Goal: Information Seeking & Learning: Learn about a topic

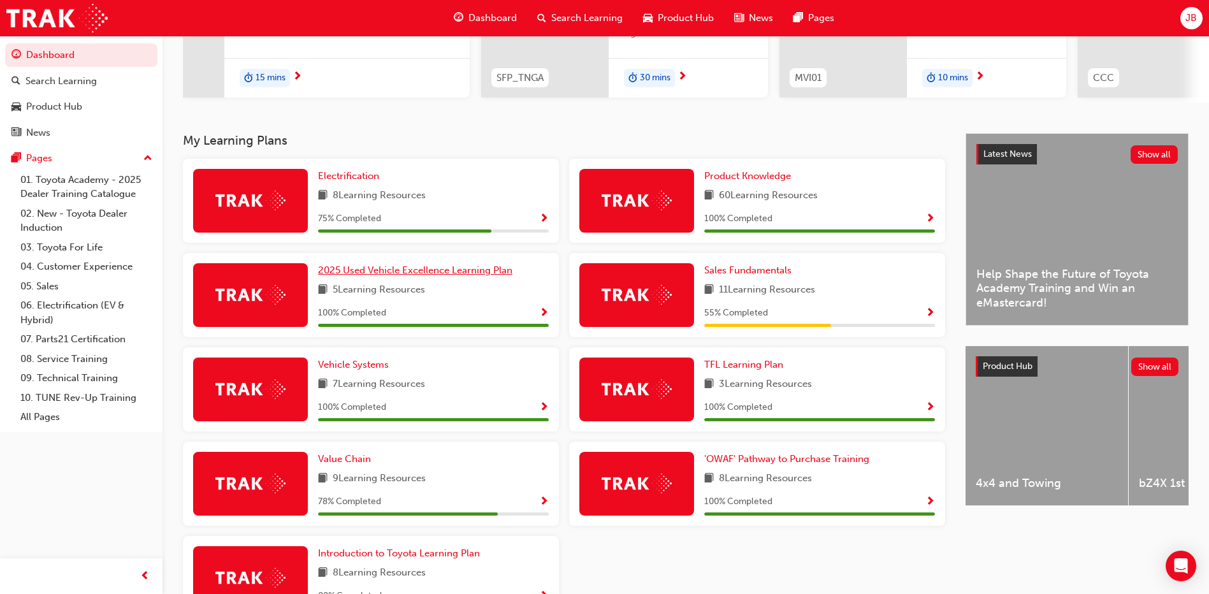
scroll to position [285, 0]
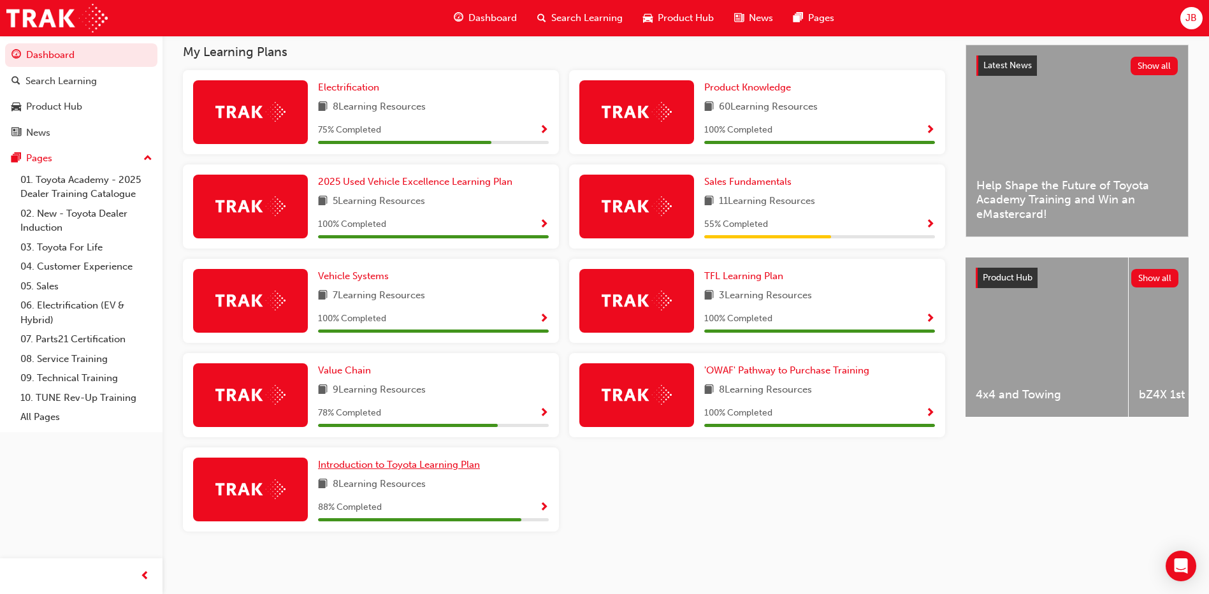
click at [406, 468] on span "Introduction to Toyota Learning Plan" at bounding box center [399, 464] width 162 height 11
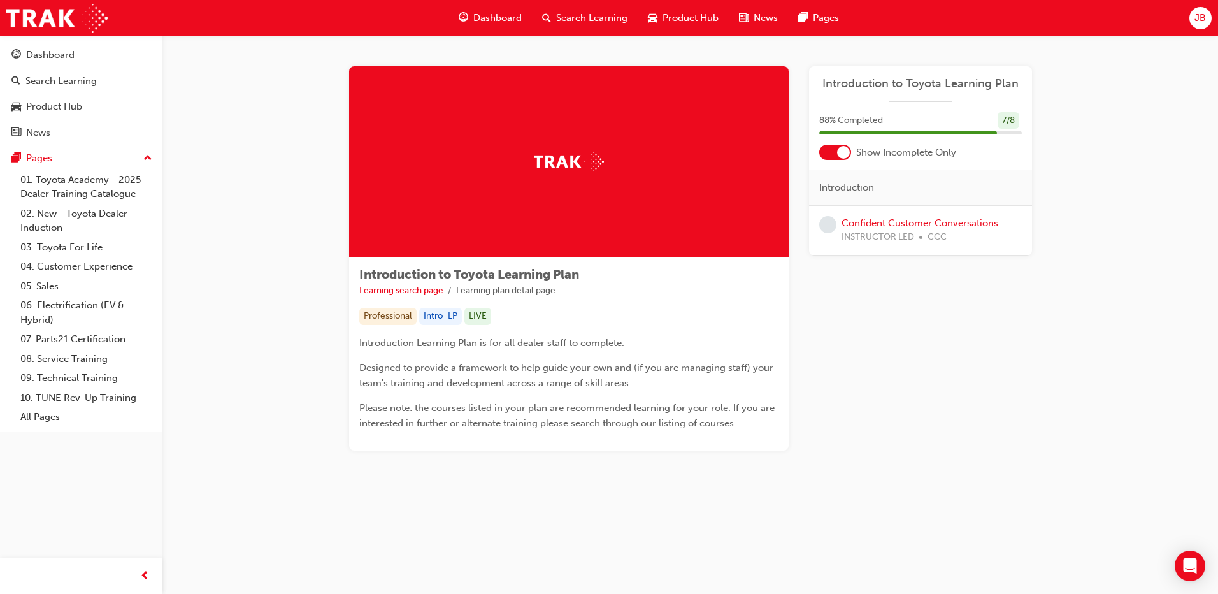
click at [833, 222] on span "learningRecordVerb_NONE-icon" at bounding box center [827, 224] width 17 height 17
click at [865, 217] on link "Confident Customer Conversations" at bounding box center [920, 222] width 157 height 11
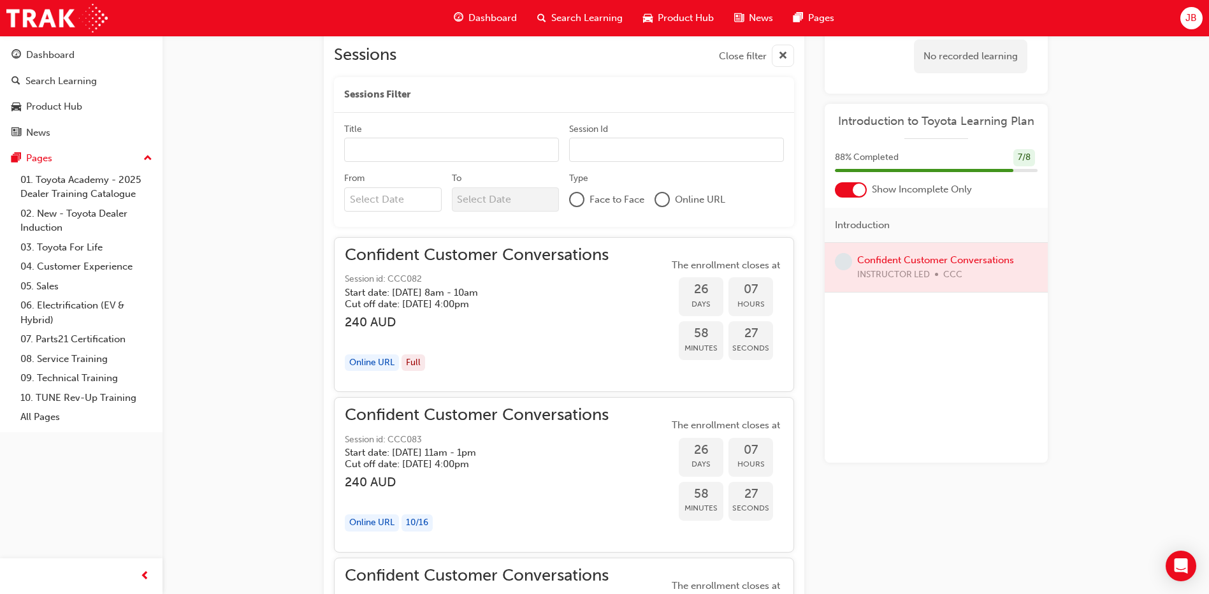
scroll to position [1020, 0]
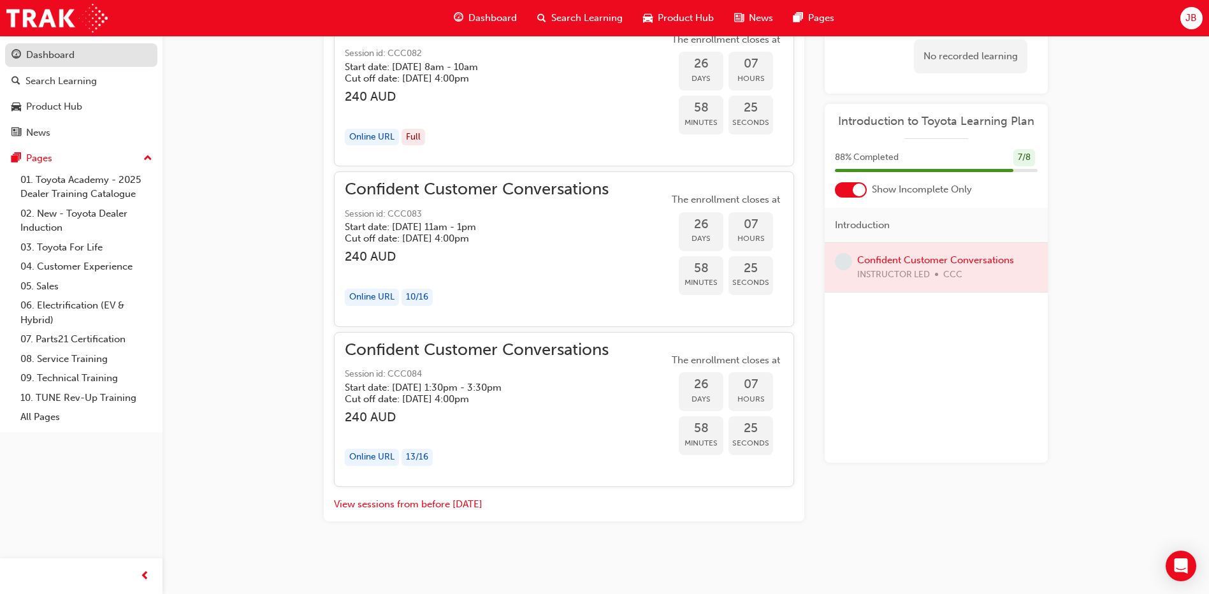
click at [49, 60] on div "Dashboard" at bounding box center [50, 55] width 48 height 15
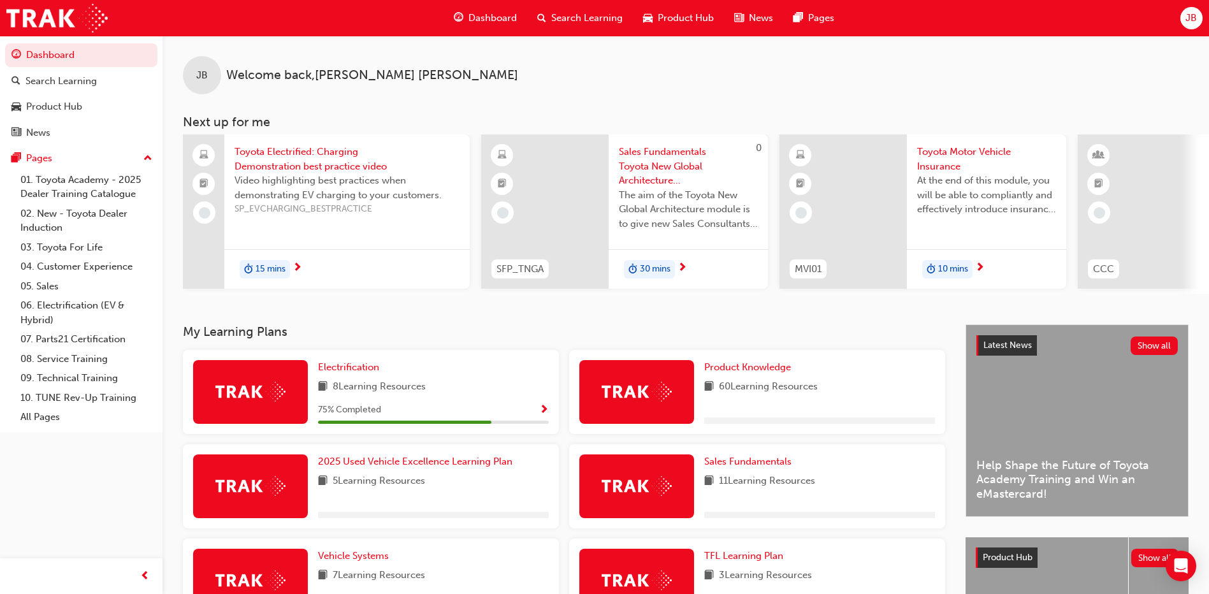
click at [370, 395] on span "8 Learning Resources" at bounding box center [379, 387] width 93 height 16
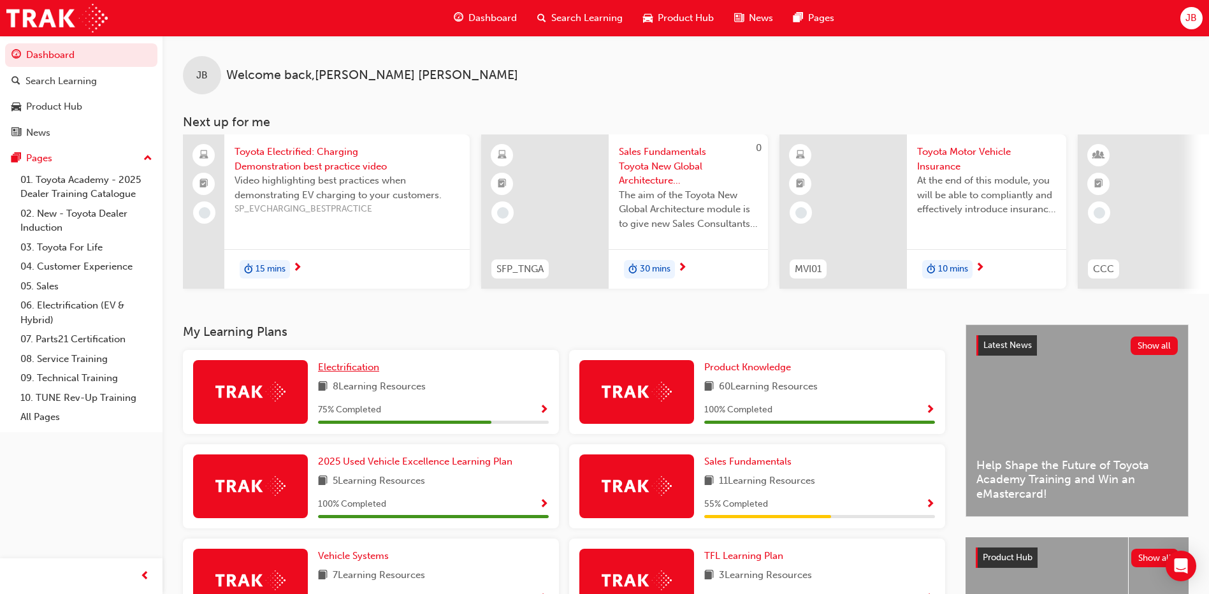
click at [366, 370] on span "Electrification" at bounding box center [348, 366] width 61 height 11
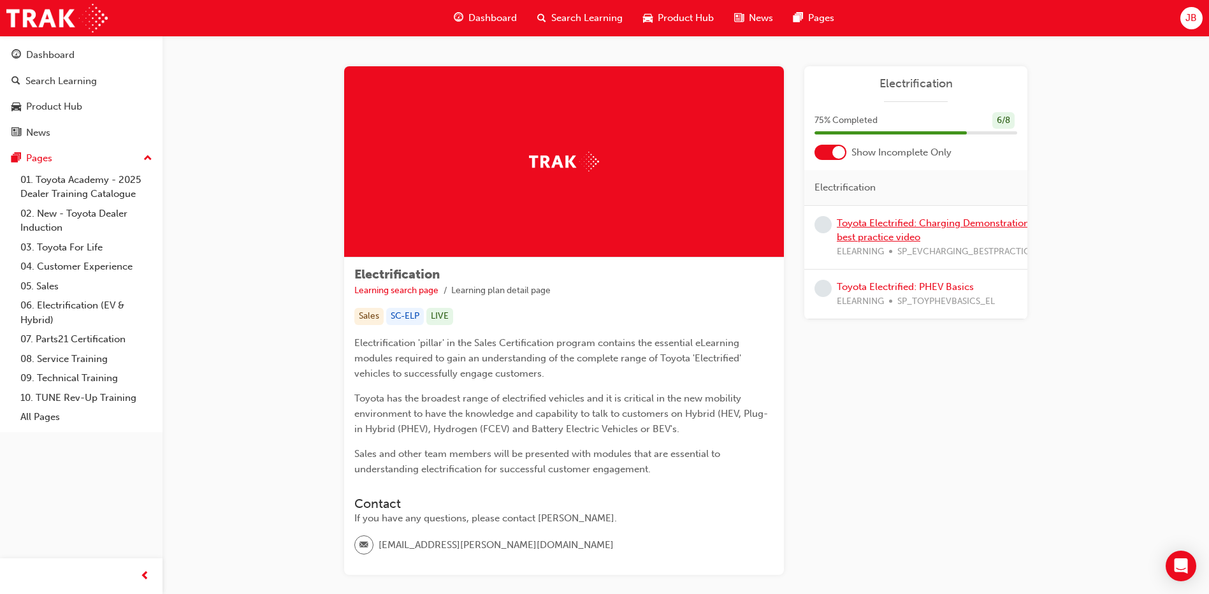
click at [885, 240] on link "Toyota Electrified: Charging Demonstration best practice video" at bounding box center [933, 230] width 192 height 26
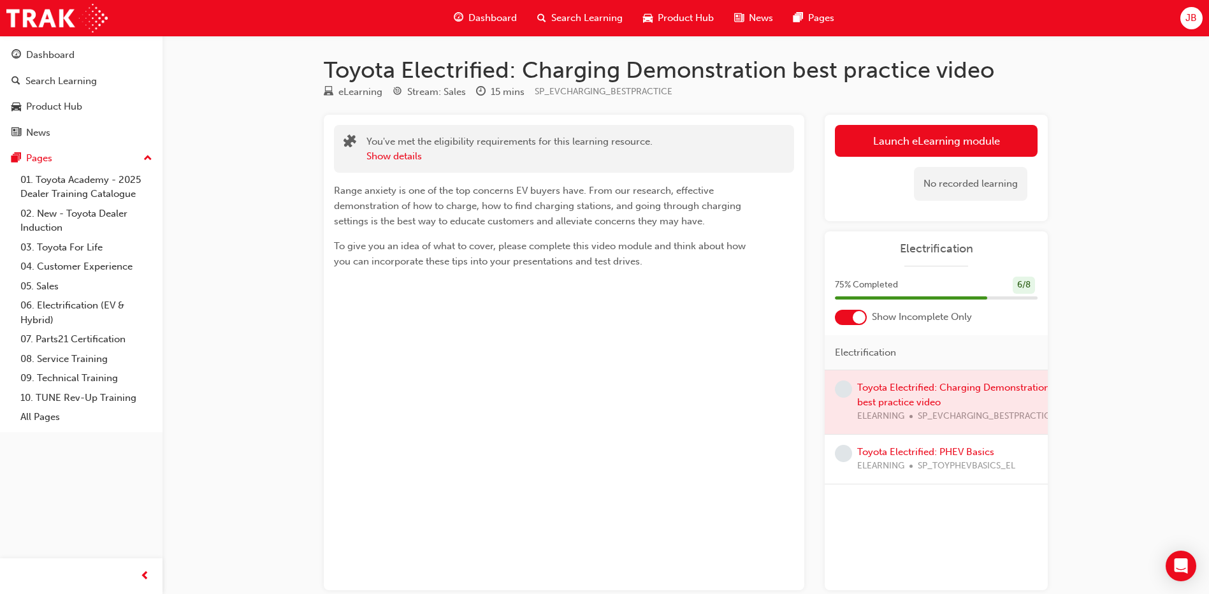
scroll to position [69, 0]
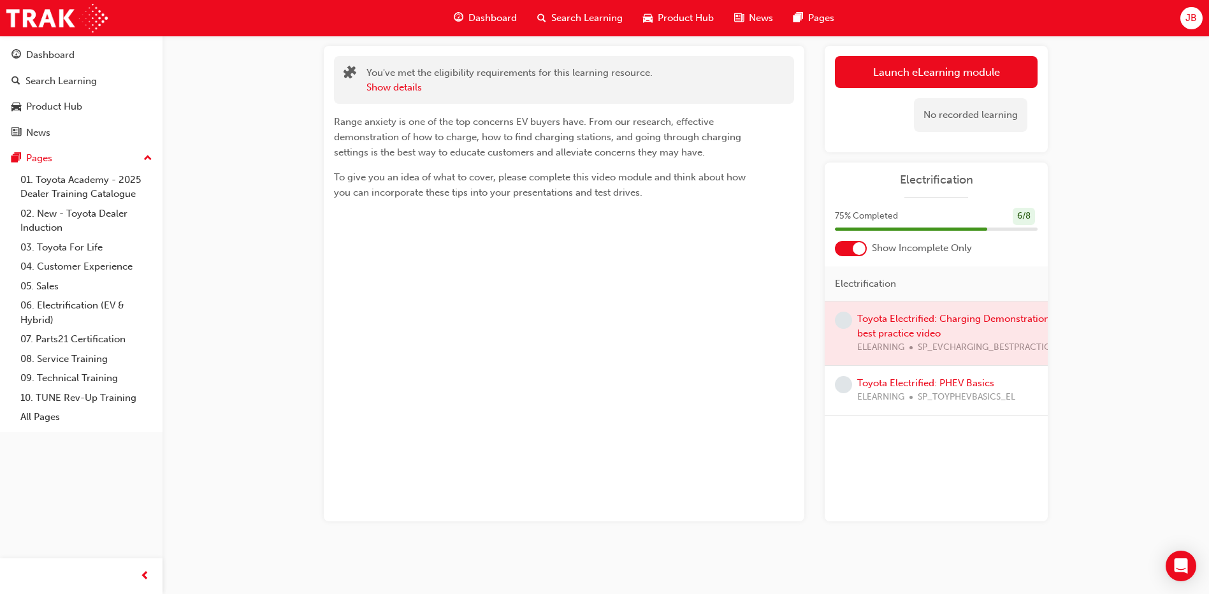
click at [907, 320] on div at bounding box center [935, 333] width 223 height 64
click at [944, 348] on div at bounding box center [935, 333] width 223 height 64
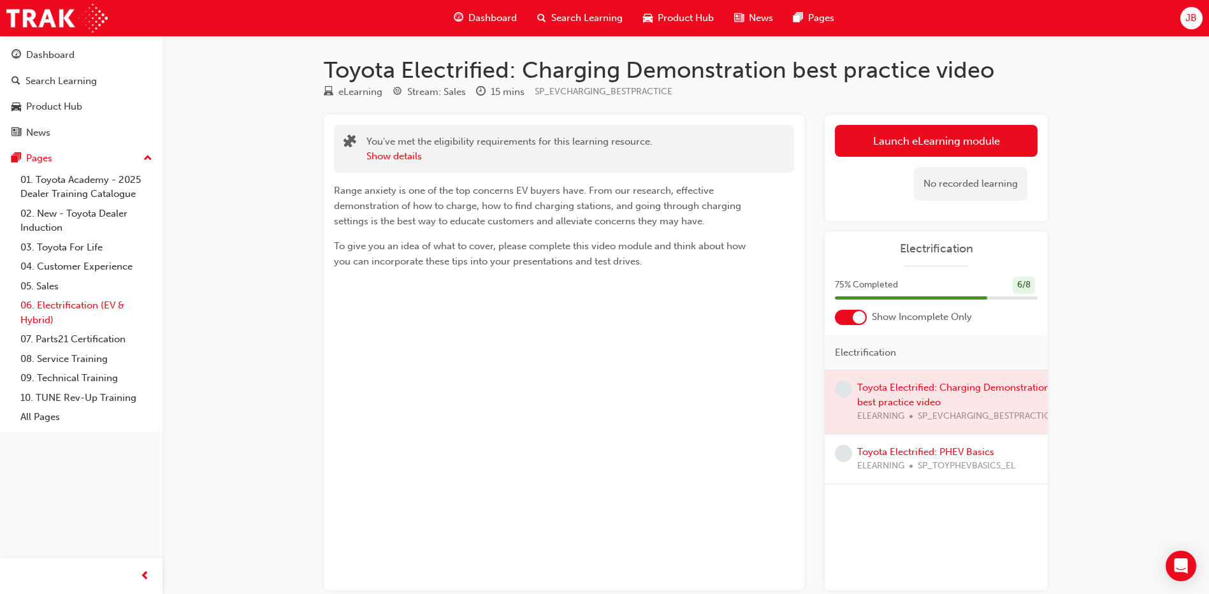
click at [45, 303] on link "06. Electrification (EV & Hybrid)" at bounding box center [86, 313] width 142 height 34
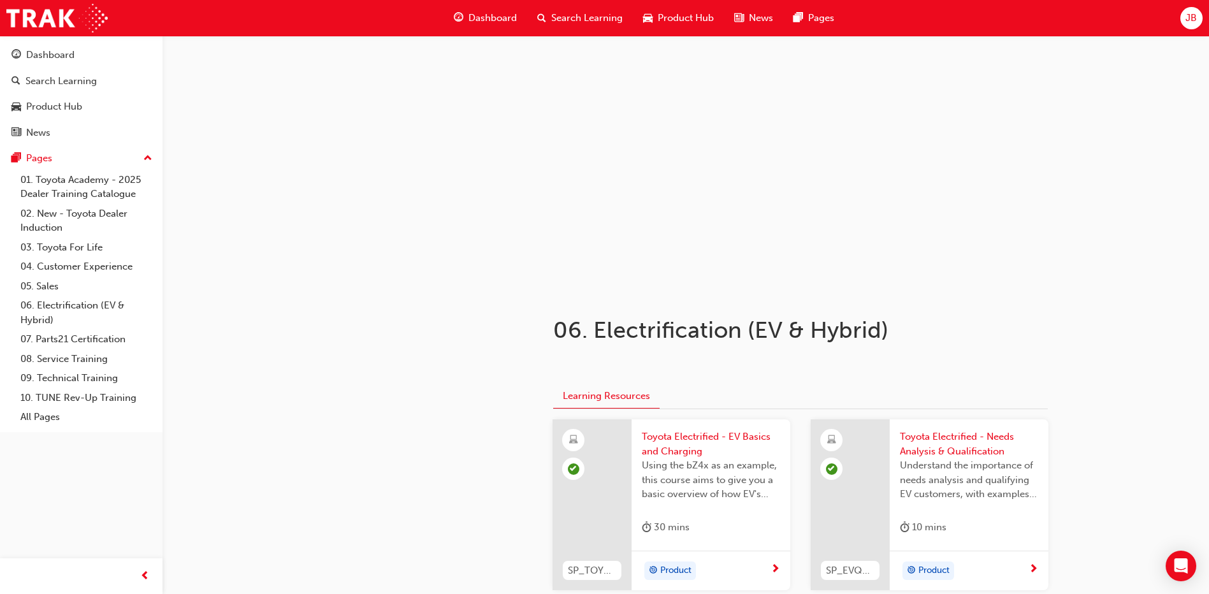
scroll to position [191, 0]
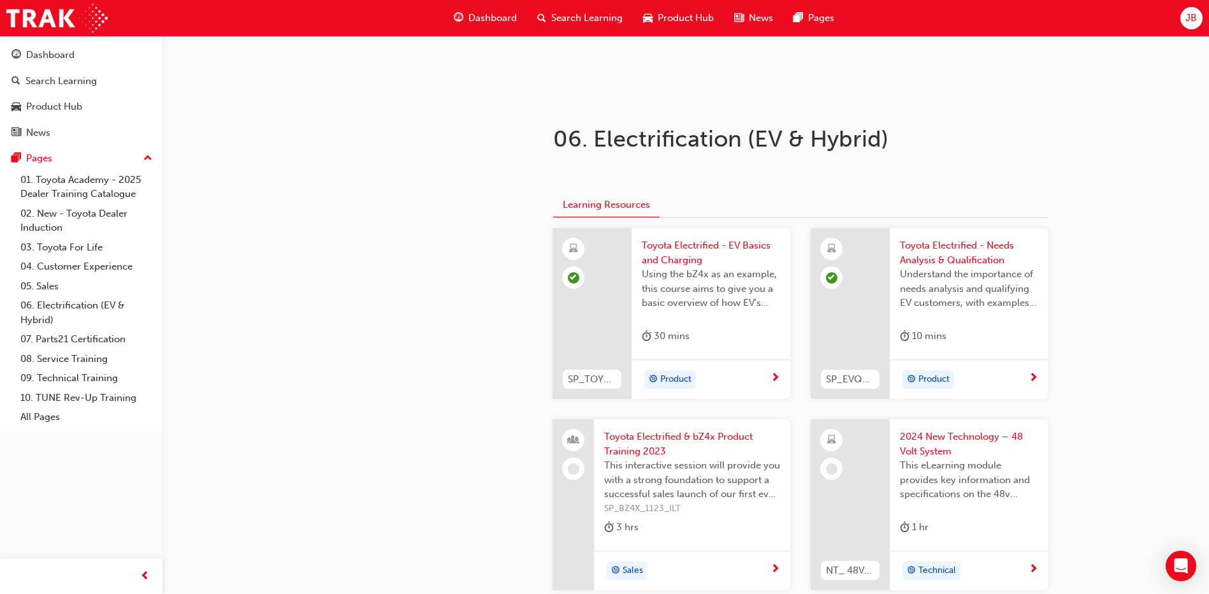
click at [696, 257] on span "Toyota Electrified - EV Basics and Charging" at bounding box center [711, 252] width 138 height 29
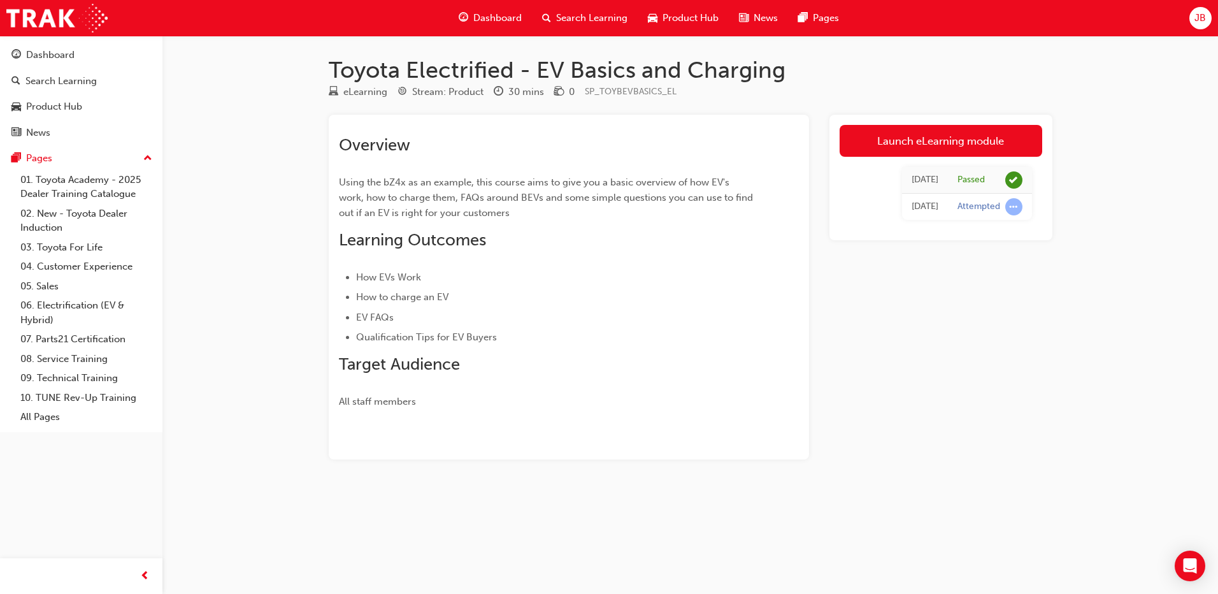
click at [961, 219] on td "Attempted" at bounding box center [990, 207] width 84 height 27
click at [970, 208] on div "Attempted" at bounding box center [979, 207] width 43 height 12
click at [748, 312] on li "EV FAQs" at bounding box center [554, 317] width 397 height 15
click at [38, 55] on div "Dashboard" at bounding box center [50, 55] width 48 height 15
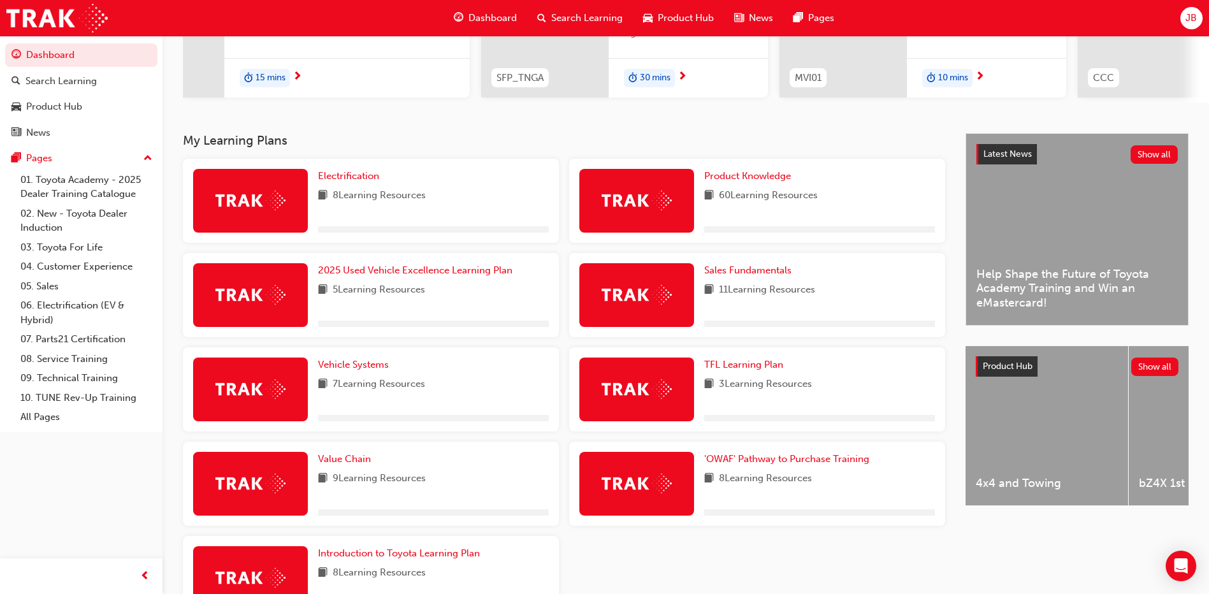
scroll to position [255, 0]
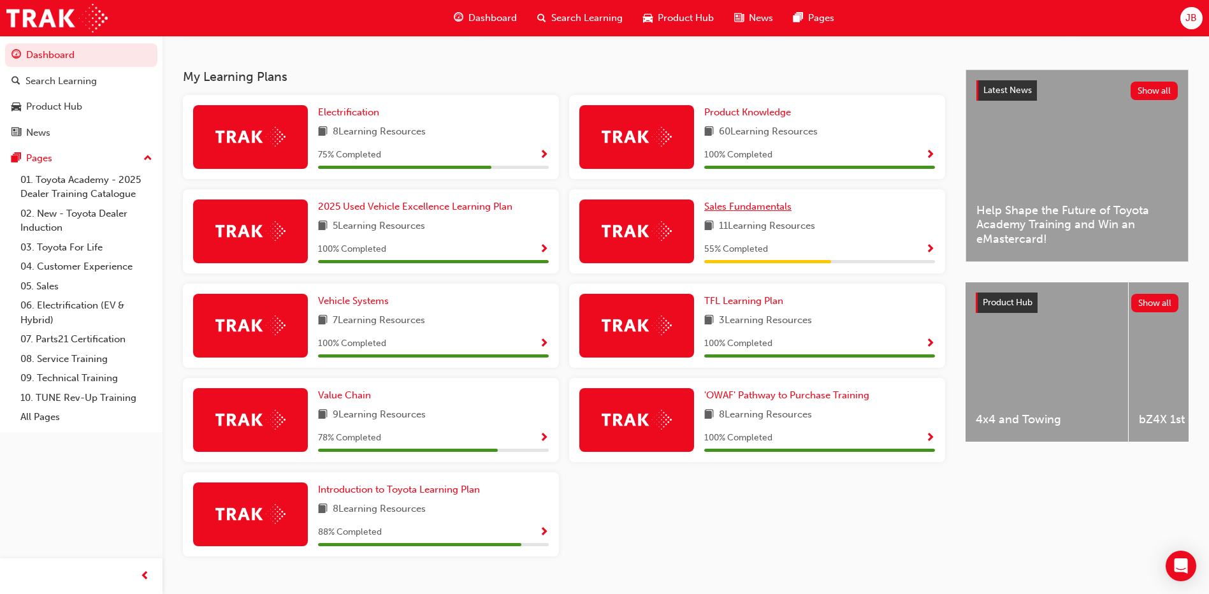
click at [759, 210] on span "Sales Fundamentals" at bounding box center [747, 206] width 87 height 11
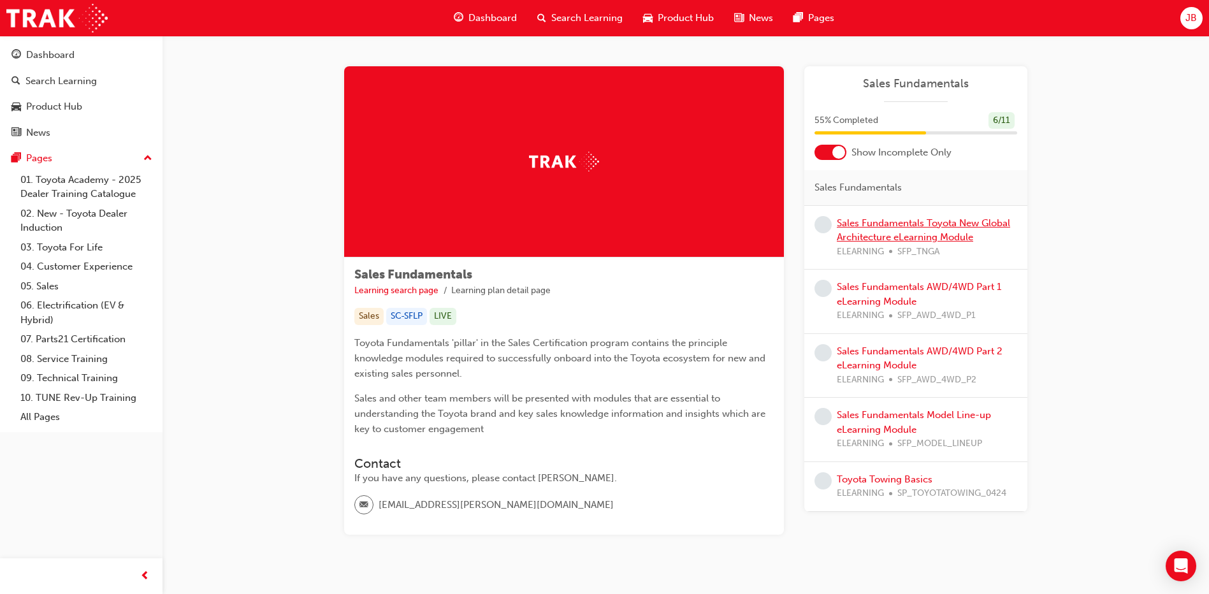
click at [866, 232] on link "Sales Fundamentals Toyota New Global Architecture eLearning Module" at bounding box center [923, 230] width 173 height 26
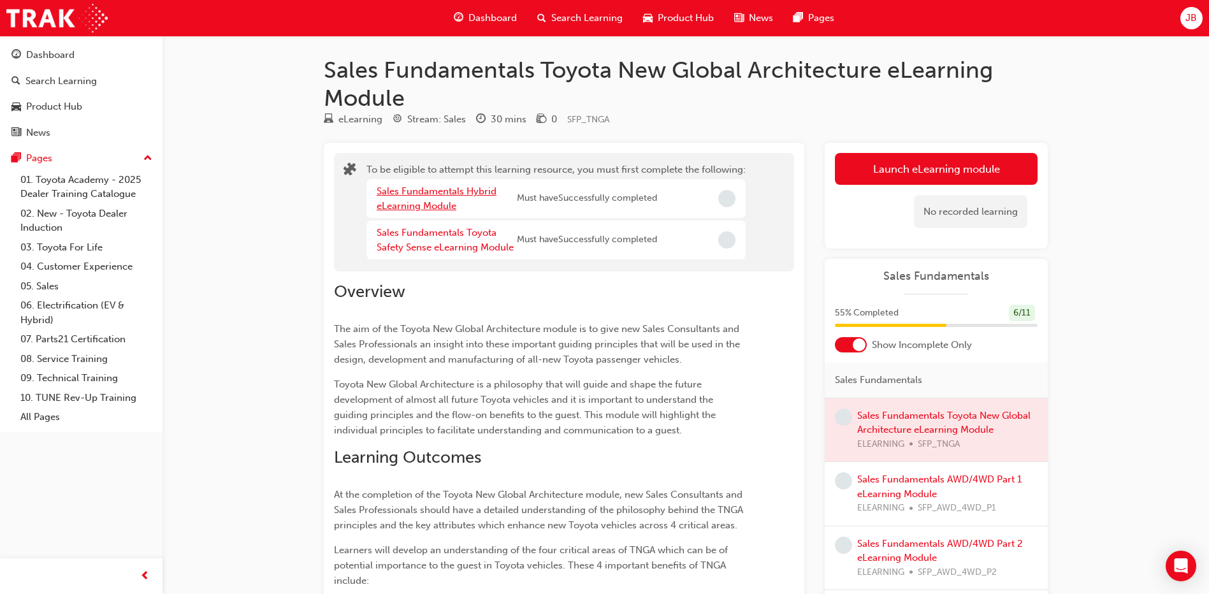
click at [478, 192] on link "Sales Fundamentals Hybrid eLearning Module" at bounding box center [437, 198] width 120 height 26
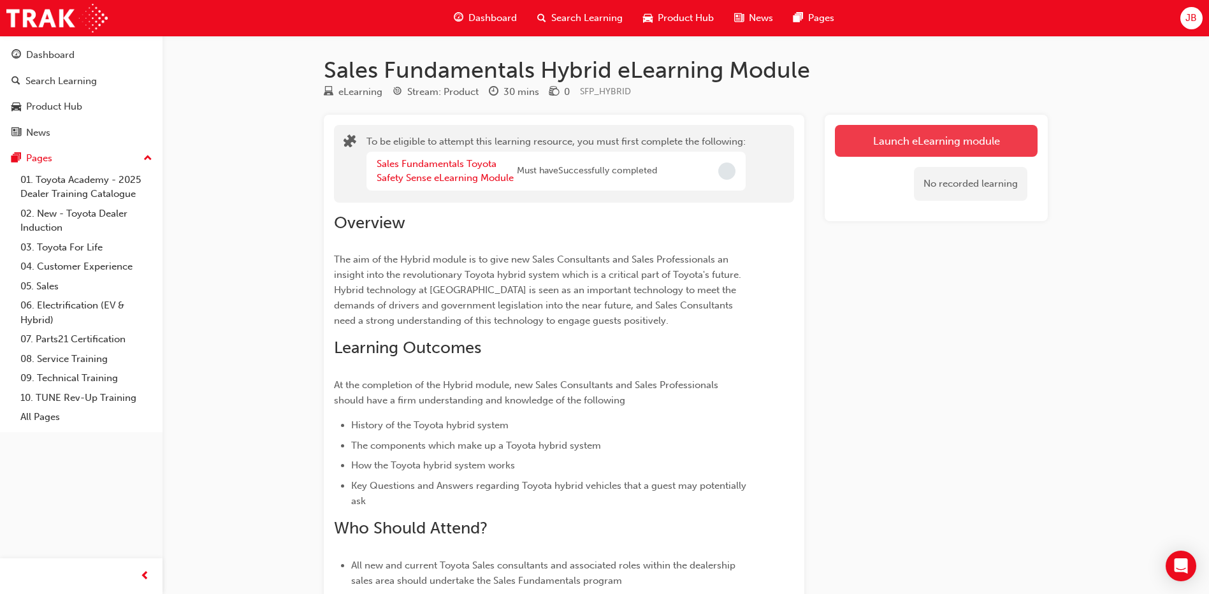
click at [903, 138] on button "Launch eLearning module" at bounding box center [936, 141] width 203 height 32
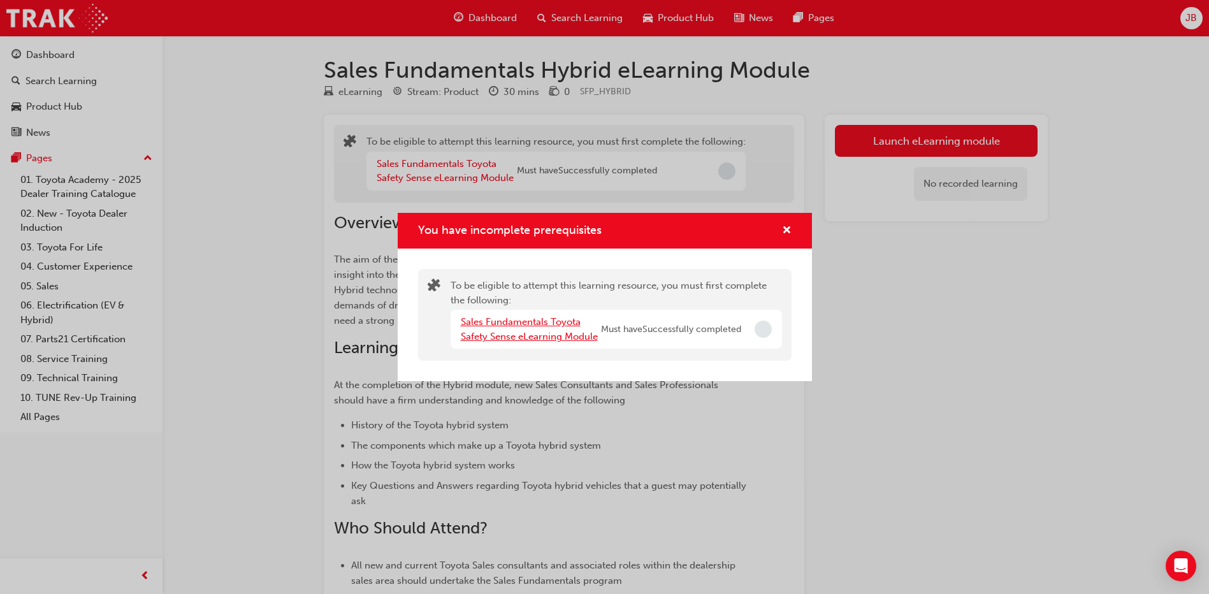
click at [558, 319] on link "Sales Fundamentals Toyota Safety Sense eLearning Module" at bounding box center [529, 329] width 137 height 26
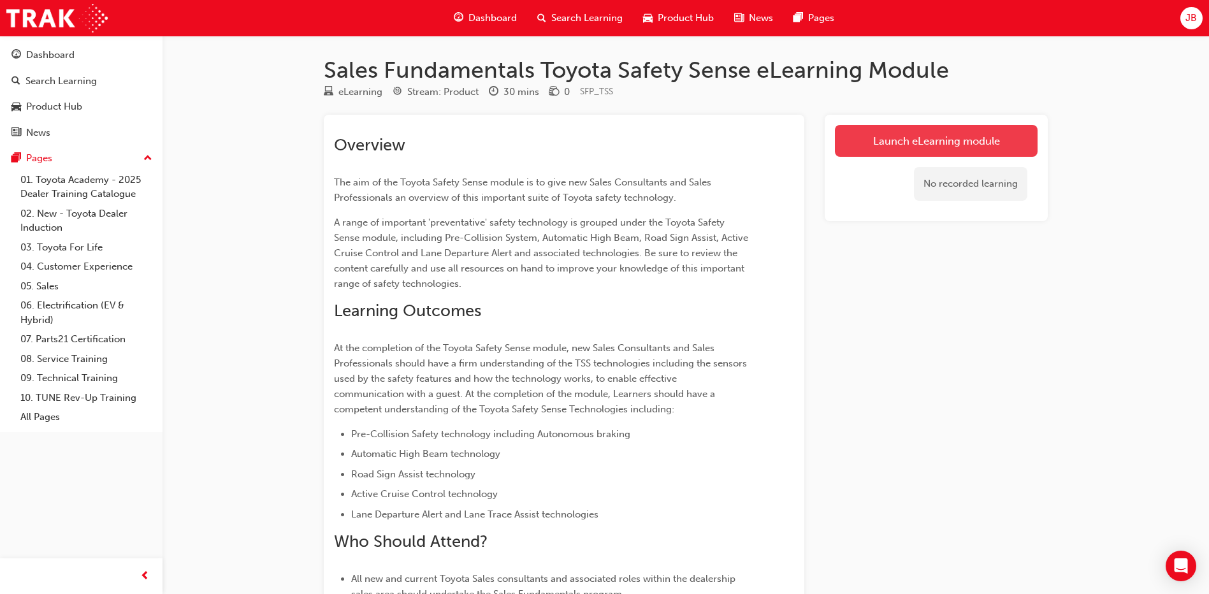
click at [902, 135] on link "Launch eLearning module" at bounding box center [936, 141] width 203 height 32
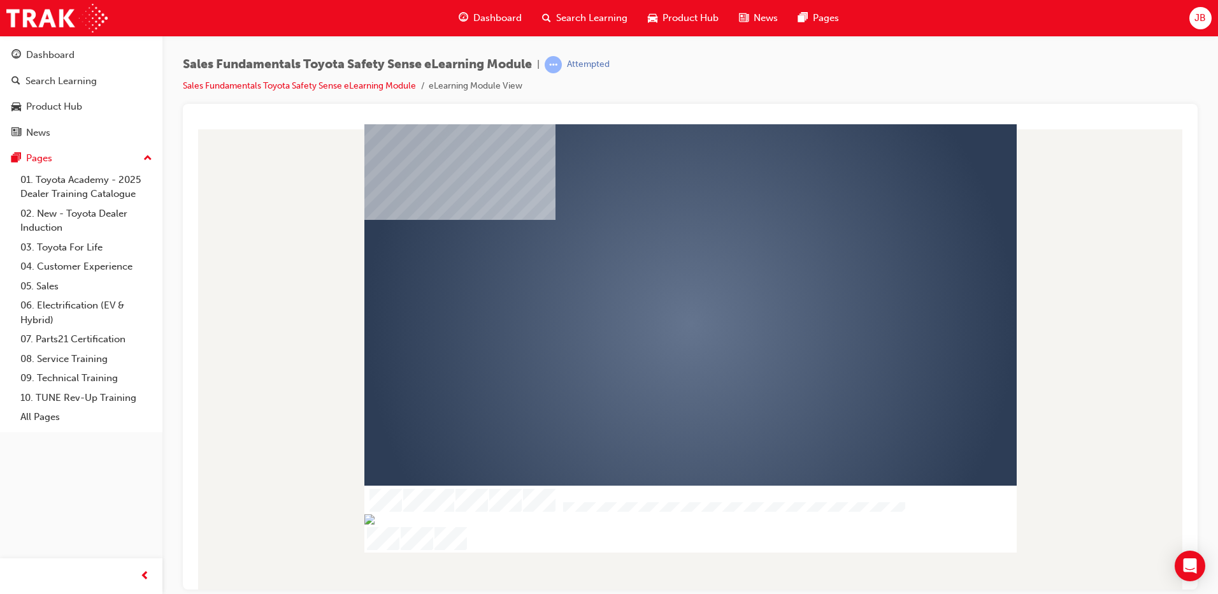
click at [654, 287] on div "play" at bounding box center [654, 287] width 0 height 0
